Goal: Task Accomplishment & Management: Complete application form

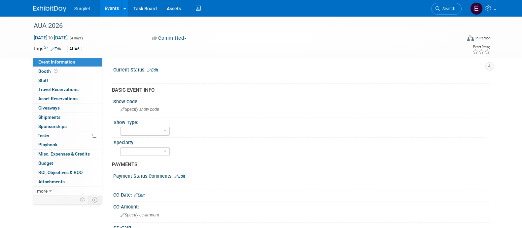
click at [108, 10] on link "Events" at bounding box center [112, 8] width 24 height 17
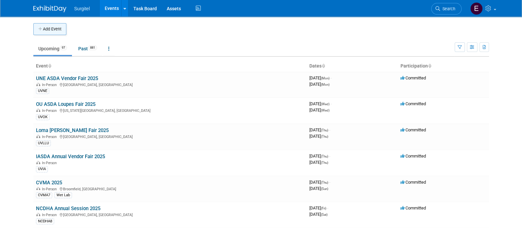
click at [57, 27] on button "Add Event" at bounding box center [49, 29] width 33 height 12
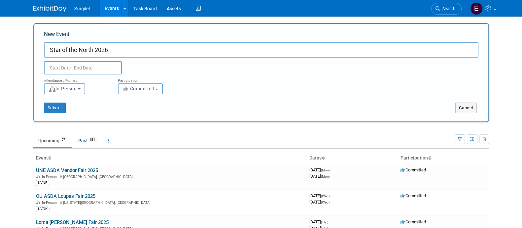
type input "Star of the North 2026"
click at [68, 71] on input "text" at bounding box center [83, 67] width 78 height 13
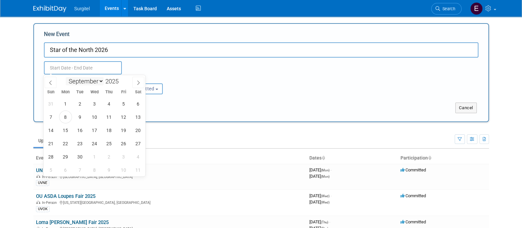
click at [91, 82] on select "January February March April May June July August September October November De…" at bounding box center [85, 81] width 38 height 8
select select "3"
click at [66, 77] on select "January February March April May June July August September October November De…" at bounding box center [85, 81] width 38 height 8
click at [121, 78] on span at bounding box center [121, 79] width 5 height 4
type input "2026"
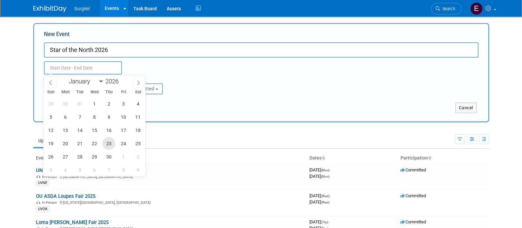
click at [112, 143] on span "23" at bounding box center [108, 143] width 13 height 13
click at [137, 144] on span "25" at bounding box center [137, 143] width 13 height 13
type input "Apr 23, 2026 to Apr 25, 2026"
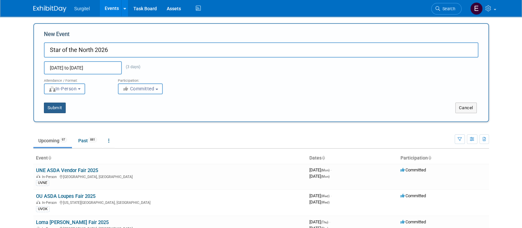
click at [57, 103] on button "Submit" at bounding box center [55, 107] width 22 height 11
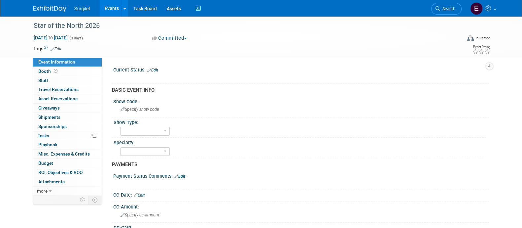
click at [60, 47] on link "Edit" at bounding box center [56, 49] width 11 height 5
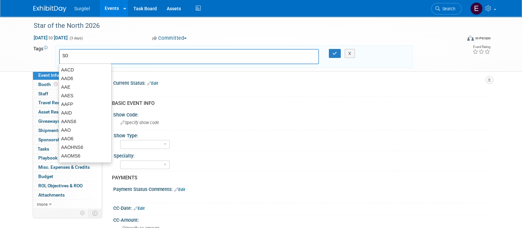
type input "SON"
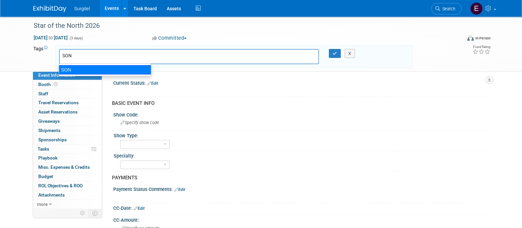
click at [81, 68] on div "SON" at bounding box center [105, 69] width 92 height 9
type input "SON"
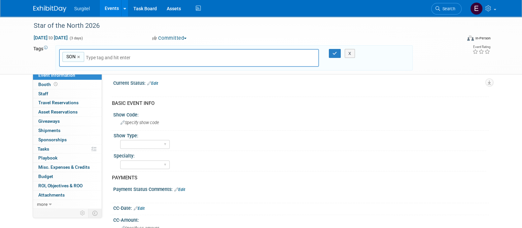
click at [338, 55] on div "X" at bounding box center [353, 53] width 30 height 9
click at [334, 52] on icon "button" at bounding box center [335, 53] width 5 height 4
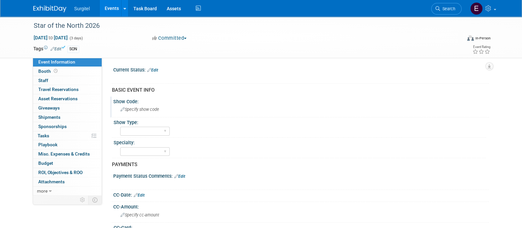
click at [137, 110] on span "Specify show code" at bounding box center [140, 109] width 39 height 5
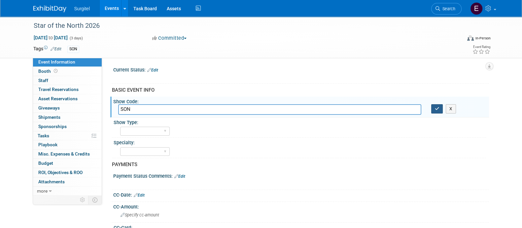
type input "SON"
click at [439, 106] on icon "button" at bounding box center [437, 108] width 5 height 4
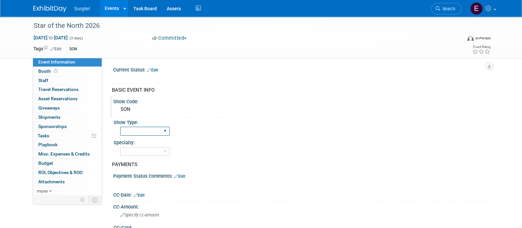
click at [144, 132] on select "School Show Trade Show Wet Lab CE Course Lunch and Learn" at bounding box center [145, 131] width 50 height 9
select select "Trade Show"
click at [120, 127] on select "School Show Trade Show Wet Lab CE Course Lunch and Learn" at bounding box center [145, 131] width 50 height 9
click at [147, 151] on select "Dental Hygiene Medical Veterinarian Other" at bounding box center [145, 151] width 50 height 9
select select "Dental"
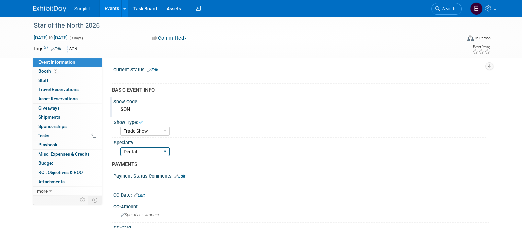
click at [120, 147] on select "Dental Hygiene Medical Veterinarian Other" at bounding box center [145, 151] width 50 height 9
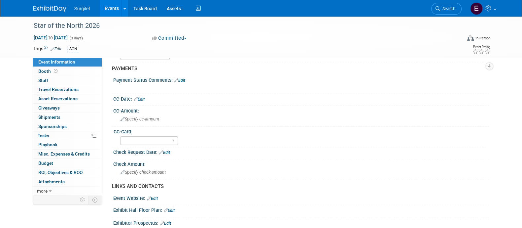
scroll to position [97, 0]
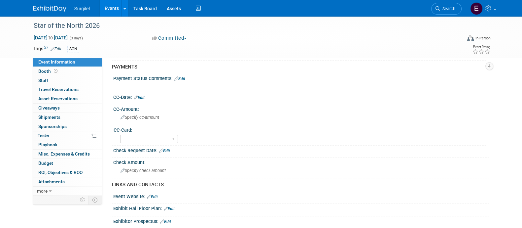
click at [144, 96] on link "Edit" at bounding box center [139, 97] width 11 height 5
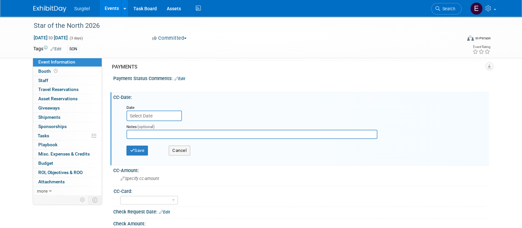
click at [152, 116] on input "text" at bounding box center [154, 115] width 55 height 11
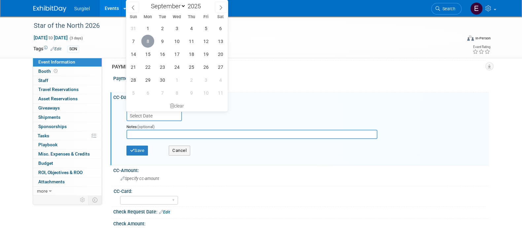
click at [148, 41] on span "8" at bounding box center [147, 41] width 13 height 13
type input "Sep 8, 2025"
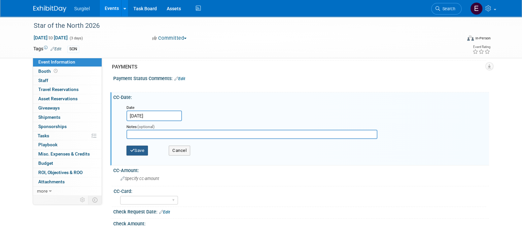
click at [142, 148] on button "Save" at bounding box center [138, 150] width 22 height 10
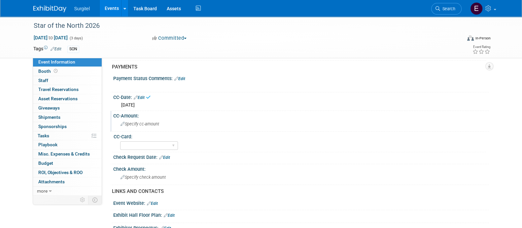
click at [143, 124] on span "Specify cc-amount" at bounding box center [140, 123] width 39 height 5
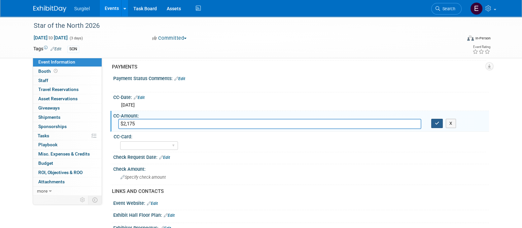
type input "$2,175"
click at [439, 123] on icon "button" at bounding box center [437, 123] width 5 height 4
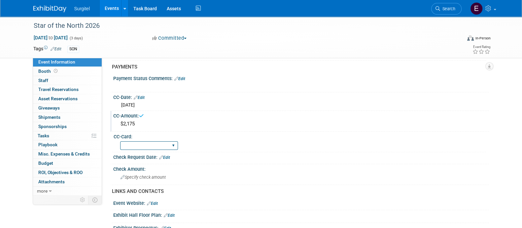
click at [134, 144] on select "Rewards - 12003 SkyMiles - 93008 Visa - 1925 Business Cash - 7359" at bounding box center [149, 145] width 58 height 9
select select "SkyMiles - 93008"
click at [120, 141] on select "Rewards - 12003 SkyMiles - 93008 Visa - 1925 Business Cash - 7359" at bounding box center [149, 145] width 58 height 9
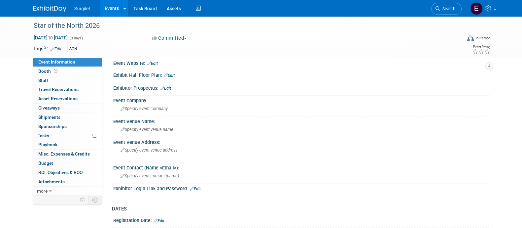
scroll to position [241, 0]
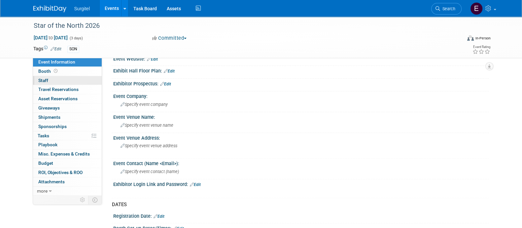
click at [56, 78] on link "0 Staff 0" at bounding box center [67, 80] width 69 height 9
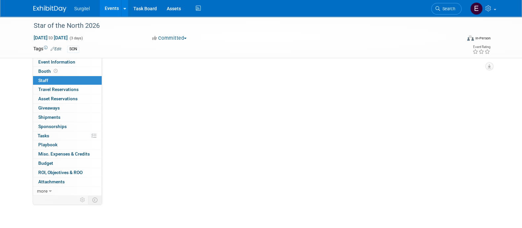
scroll to position [0, 0]
click at [132, 75] on button "Add Attendee" at bounding box center [130, 71] width 37 height 11
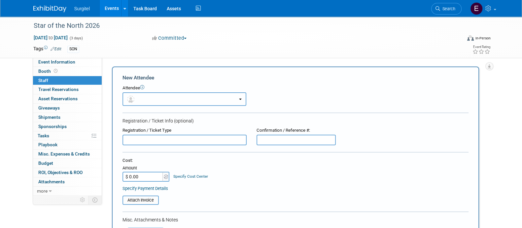
click at [149, 101] on button "button" at bounding box center [185, 99] width 124 height 14
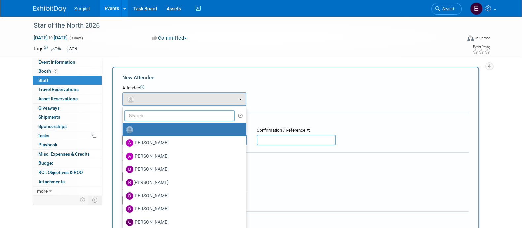
click at [147, 120] on input "text" at bounding box center [180, 115] width 111 height 11
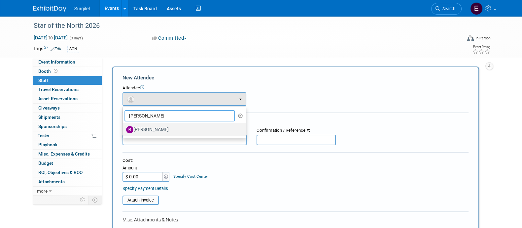
type input "brent"
click at [154, 130] on label "[PERSON_NAME]" at bounding box center [182, 129] width 113 height 11
click at [124, 130] on input "[PERSON_NAME]" at bounding box center [122, 129] width 4 height 4
select select "68372001-ce71-4b91-acb5-11196db81f1a"
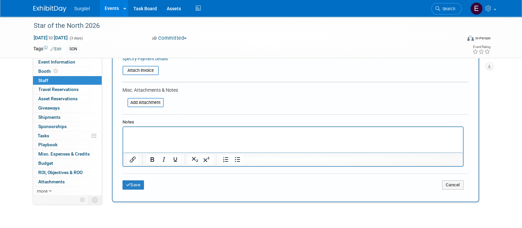
scroll to position [152, 0]
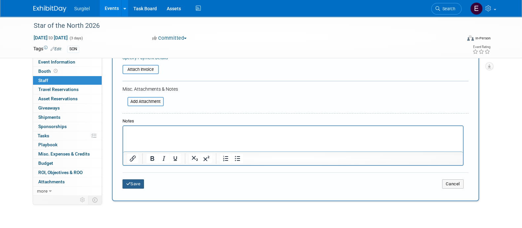
click at [139, 179] on button "Save" at bounding box center [134, 183] width 22 height 9
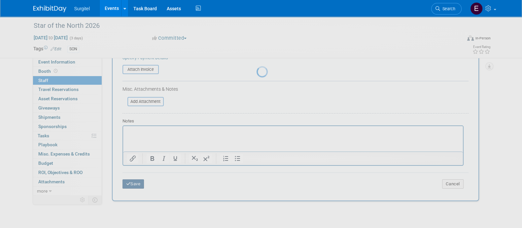
scroll to position [38, 0]
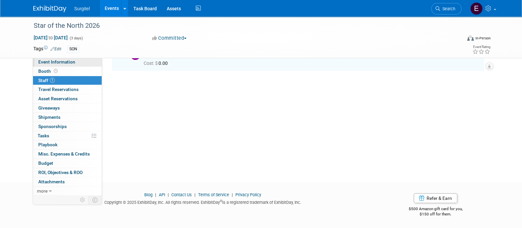
click at [76, 61] on link "Event Information" at bounding box center [67, 61] width 69 height 9
select select "Trade Show"
select select "Dental"
select select "SkyMiles - 93008"
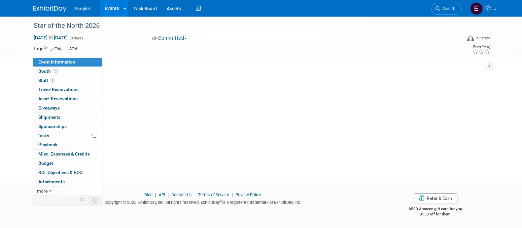
scroll to position [0, 0]
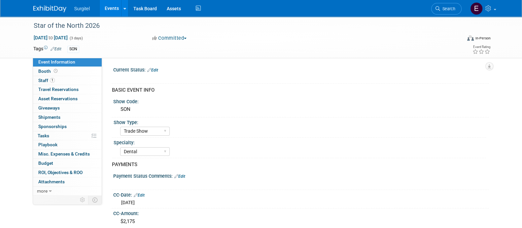
click at [113, 12] on link "Events" at bounding box center [112, 8] width 24 height 17
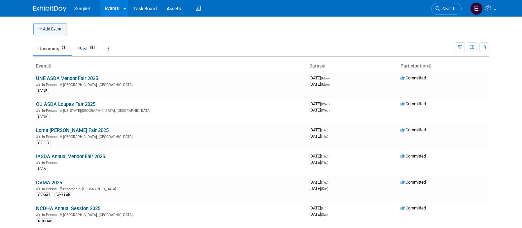
click at [51, 30] on button "Add Event" at bounding box center [49, 29] width 33 height 12
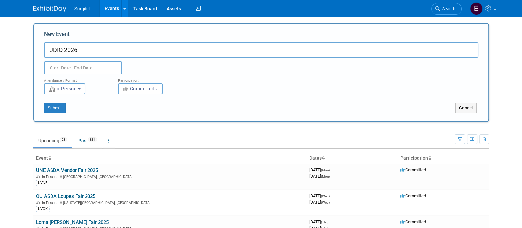
type input "JDIQ 2026"
click at [70, 71] on input "text" at bounding box center [83, 67] width 78 height 13
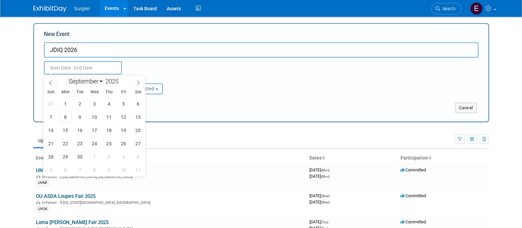
click at [79, 85] on select "January February March April May June July August September October November De…" at bounding box center [85, 81] width 38 height 8
select select "5"
click at [66, 77] on select "January February March April May June July August September October November De…" at bounding box center [85, 81] width 38 height 8
click at [122, 78] on span at bounding box center [121, 79] width 5 height 4
type input "2026"
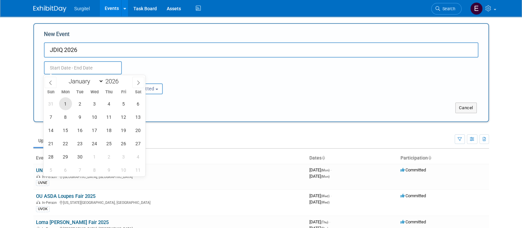
click at [64, 104] on span "1" at bounding box center [65, 103] width 13 height 13
click at [81, 106] on span "2" at bounding box center [80, 103] width 13 height 13
type input "Jun 1, 2026 to Jun 2, 2026"
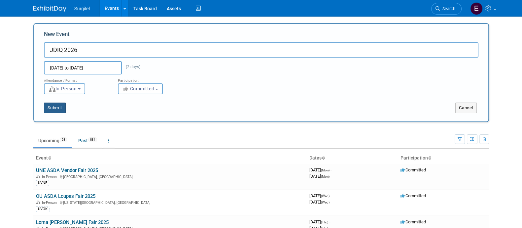
click at [63, 105] on button "Submit" at bounding box center [55, 107] width 22 height 11
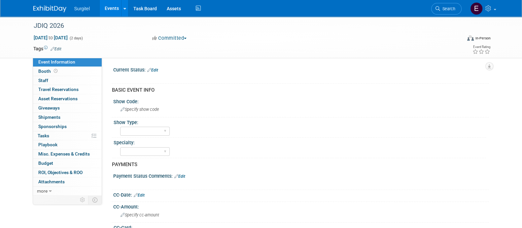
click at [55, 47] on link "Edit" at bounding box center [56, 49] width 11 height 5
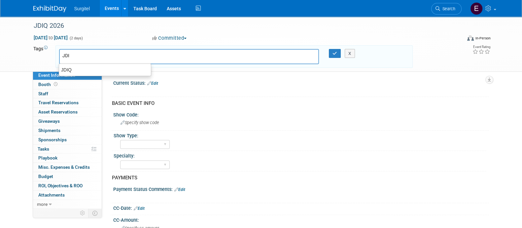
type input "JDIQ"
click at [79, 70] on div "JDIQ" at bounding box center [105, 69] width 92 height 9
type input "JDIQ"
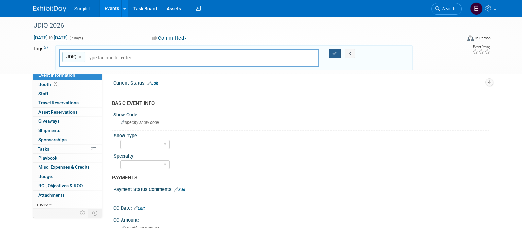
click at [334, 54] on icon "button" at bounding box center [335, 53] width 5 height 4
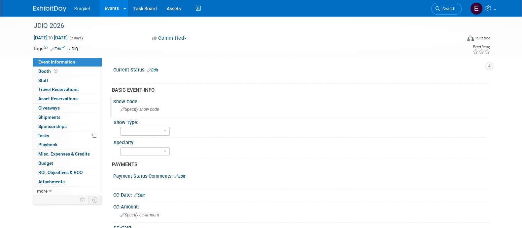
click at [154, 114] on div "Specify show code" at bounding box center [301, 109] width 366 height 10
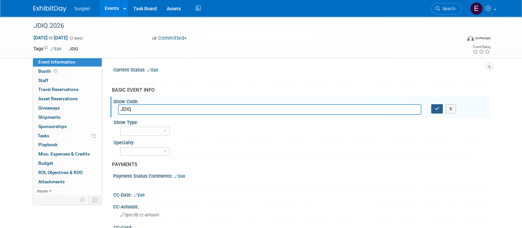
type input "JDIQ"
click at [437, 110] on icon "button" at bounding box center [437, 108] width 5 height 4
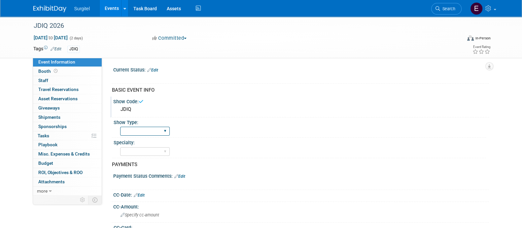
click at [154, 130] on select "School Show Trade Show Wet Lab CE Course Lunch and Learn" at bounding box center [145, 131] width 50 height 9
select select "Trade Show"
click at [120, 127] on select "School Show Trade Show Wet Lab CE Course Lunch and Learn" at bounding box center [145, 131] width 50 height 9
click at [144, 151] on select "Dental Hygiene Medical Veterinarian Other" at bounding box center [145, 151] width 50 height 9
select select "Dental"
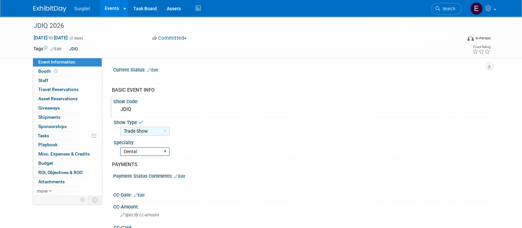
click at [120, 147] on select "Dental Hygiene Medical Veterinarian Other" at bounding box center [145, 151] width 50 height 9
click at [429, 125] on div "School Show Trade Show Wet Lab CE Course Lunch and Learn" at bounding box center [303, 130] width 366 height 11
click at [155, 70] on link "Edit" at bounding box center [152, 70] width 11 height 5
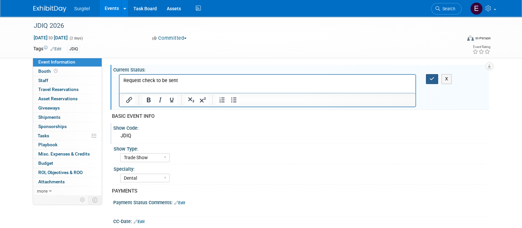
click at [434, 78] on icon "button" at bounding box center [432, 78] width 5 height 5
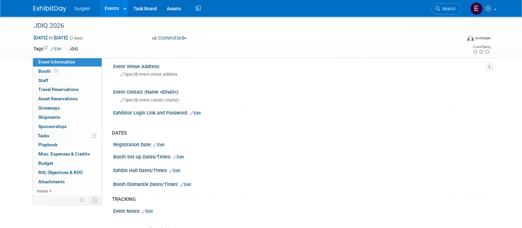
scroll to position [313, 0]
